Goal: Information Seeking & Learning: Understand process/instructions

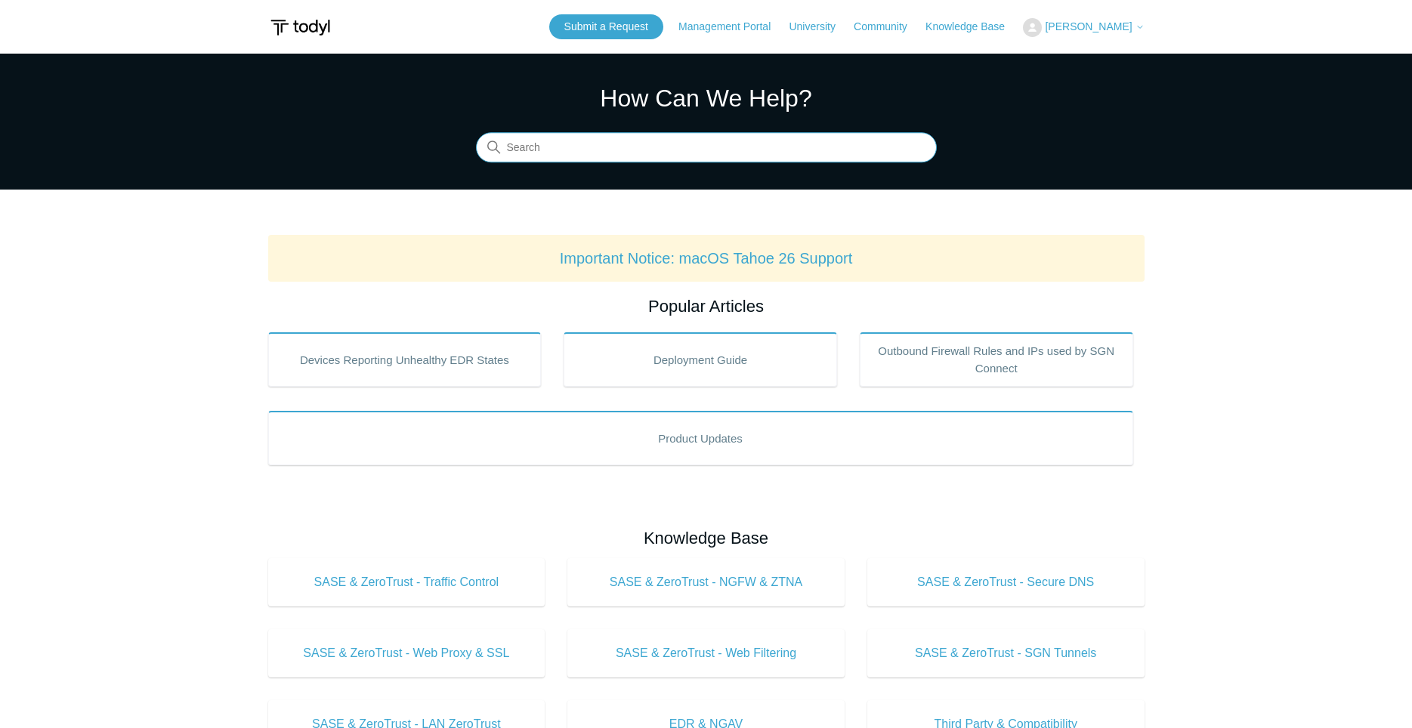
drag, startPoint x: 732, startPoint y: 142, endPoint x: 740, endPoint y: 145, distance: 8.8
click at [733, 142] on input "Search" at bounding box center [706, 148] width 461 height 30
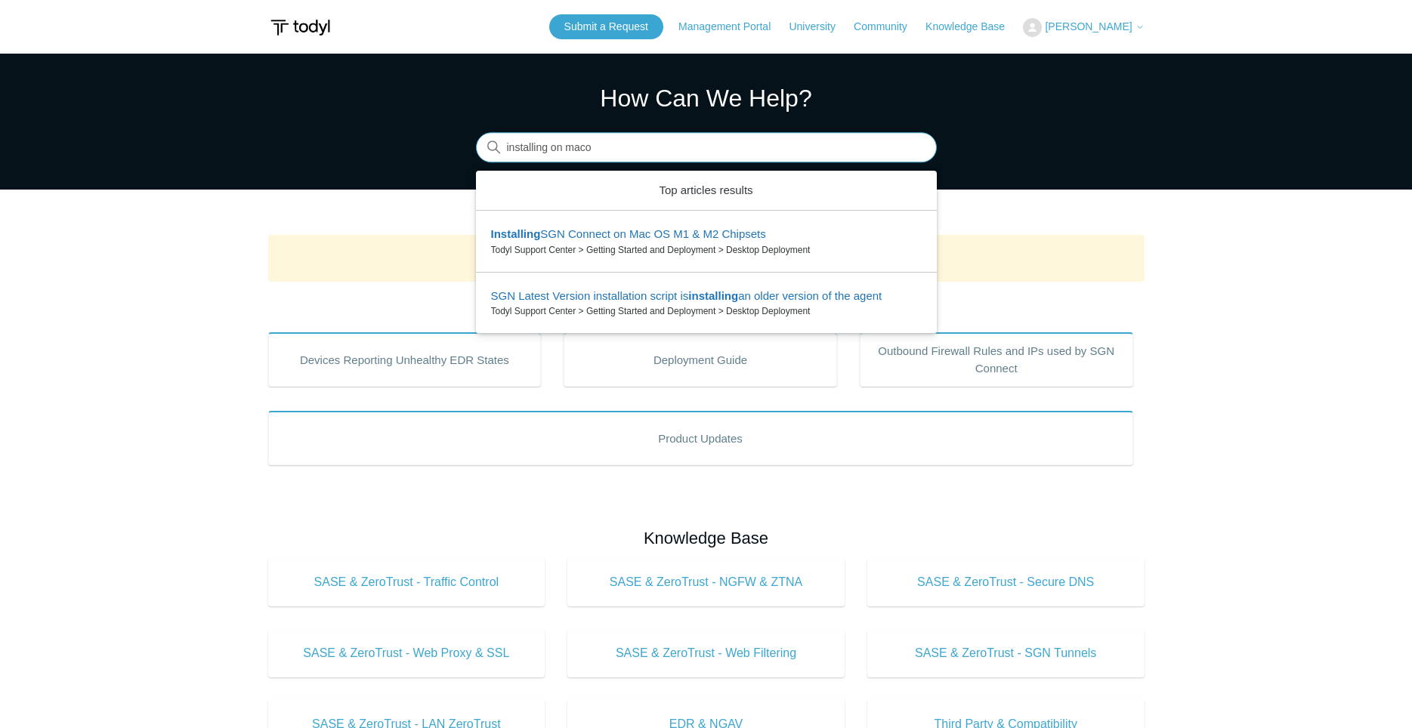
type input "installing on macos"
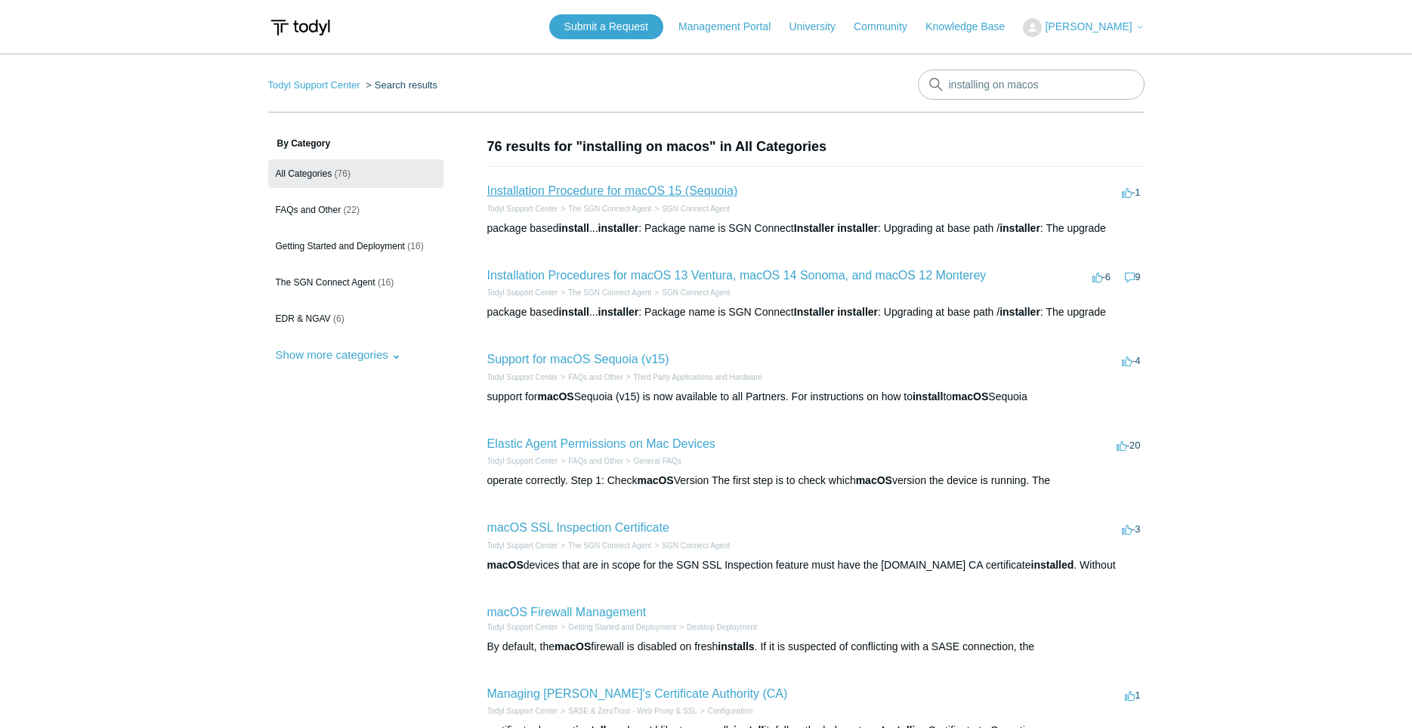
click at [652, 189] on link "Installation Procedure for macOS 15 (Sequoia)" at bounding box center [612, 190] width 251 height 13
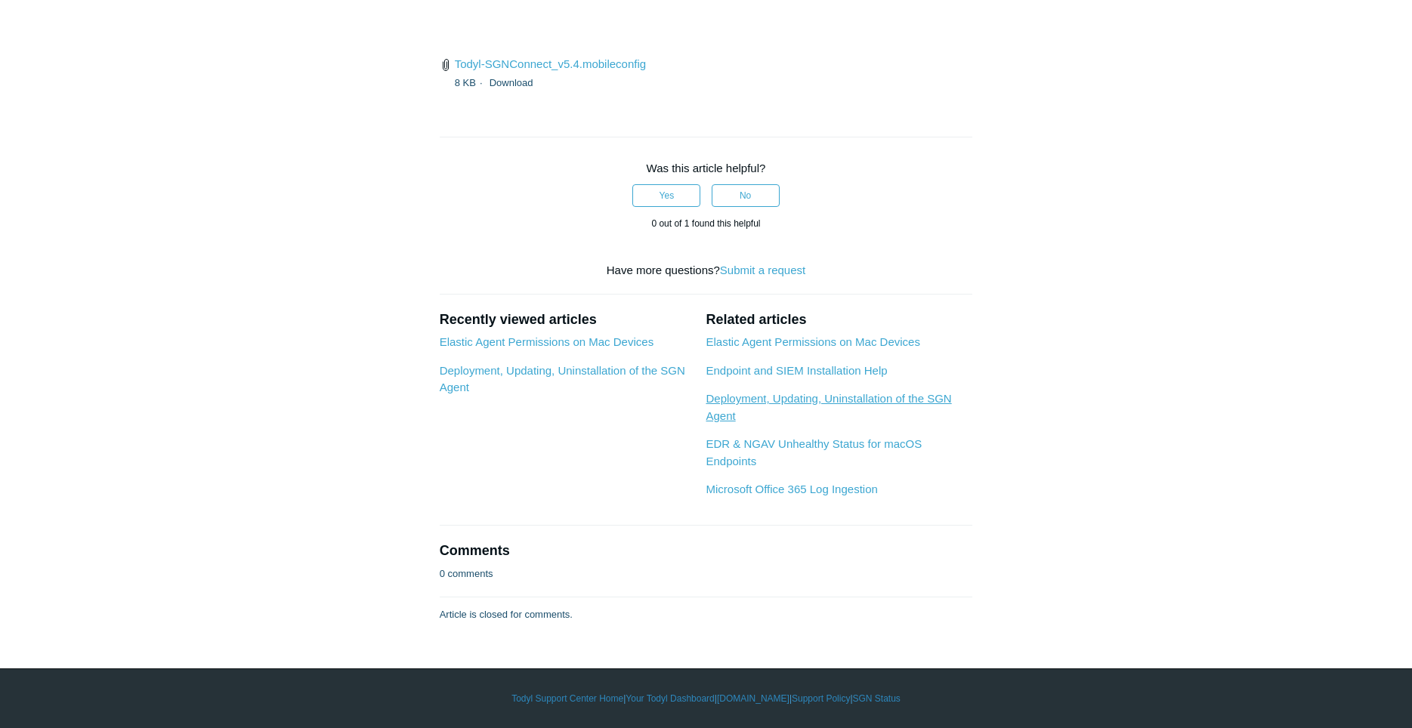
scroll to position [5239, 0]
